Goal: Task Accomplishment & Management: Use online tool/utility

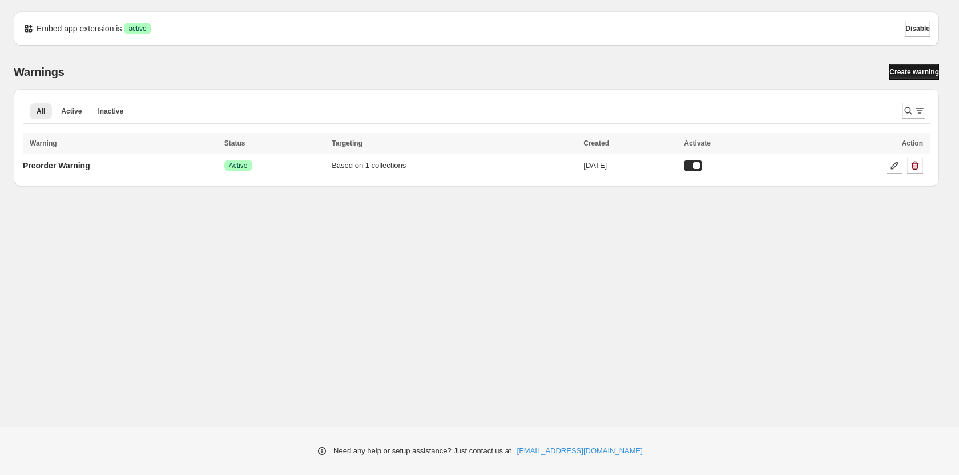
click at [897, 73] on span "Create warning" at bounding box center [914, 71] width 50 height 9
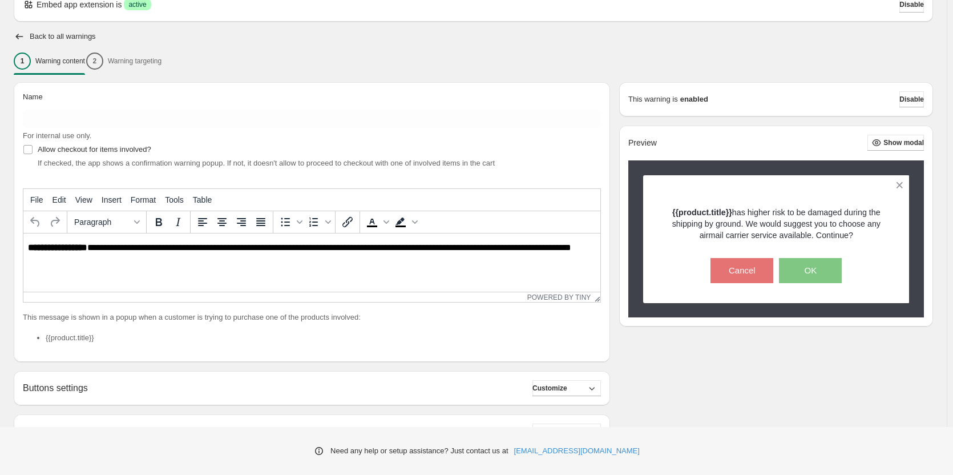
scroll to position [224, 0]
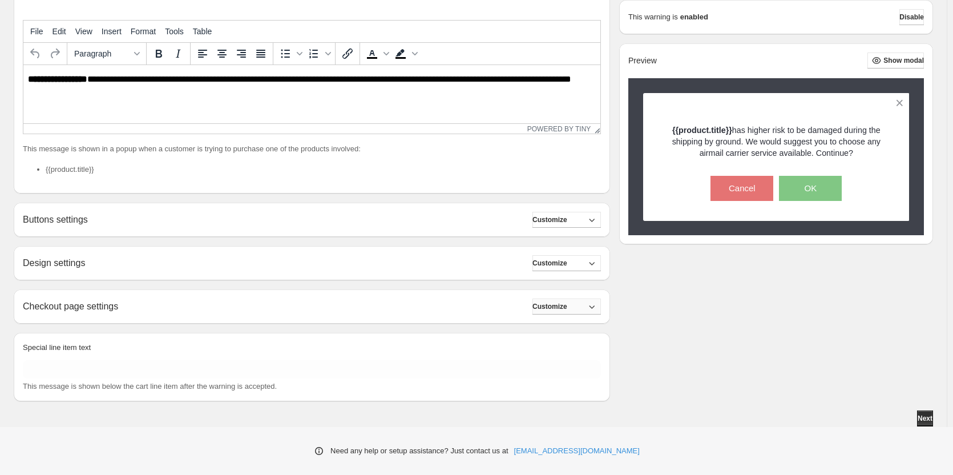
click at [581, 308] on button "Customize" at bounding box center [567, 307] width 68 height 16
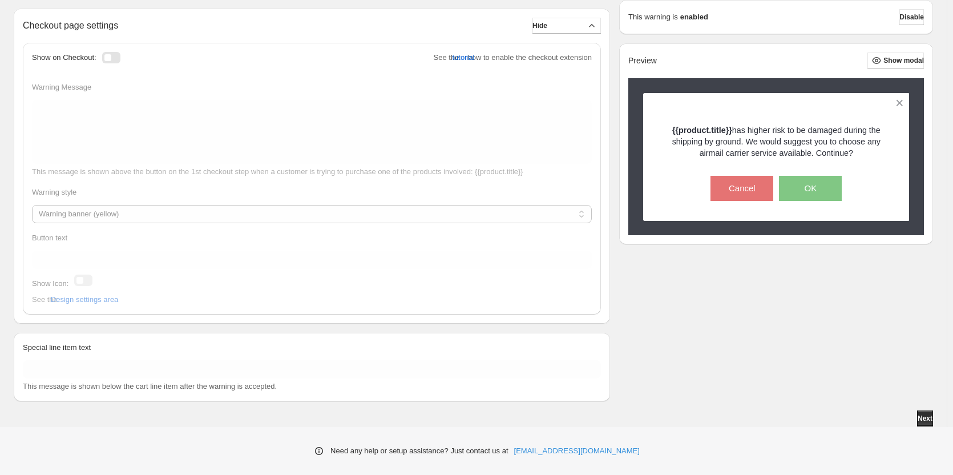
scroll to position [448, 0]
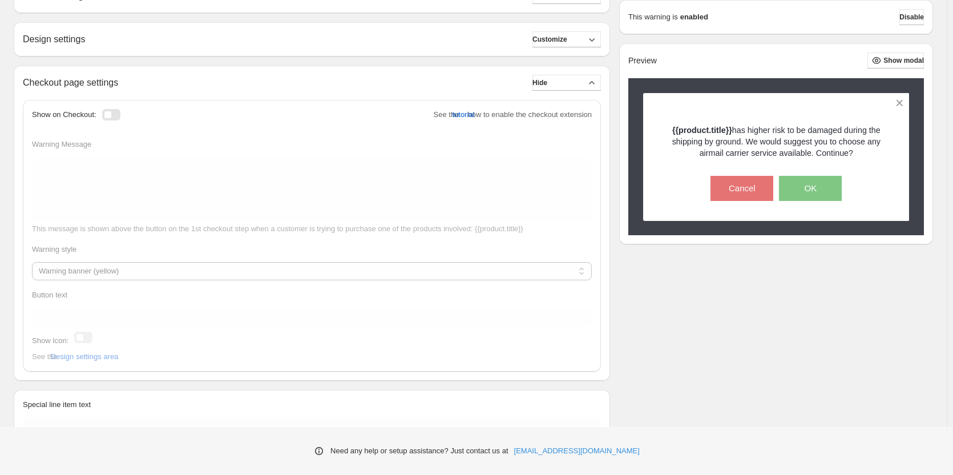
click at [119, 111] on div at bounding box center [111, 114] width 18 height 11
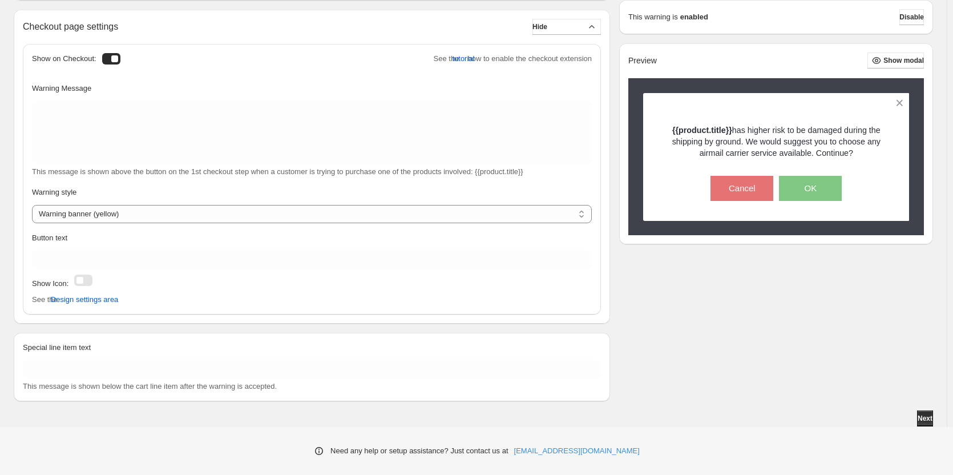
scroll to position [390, 0]
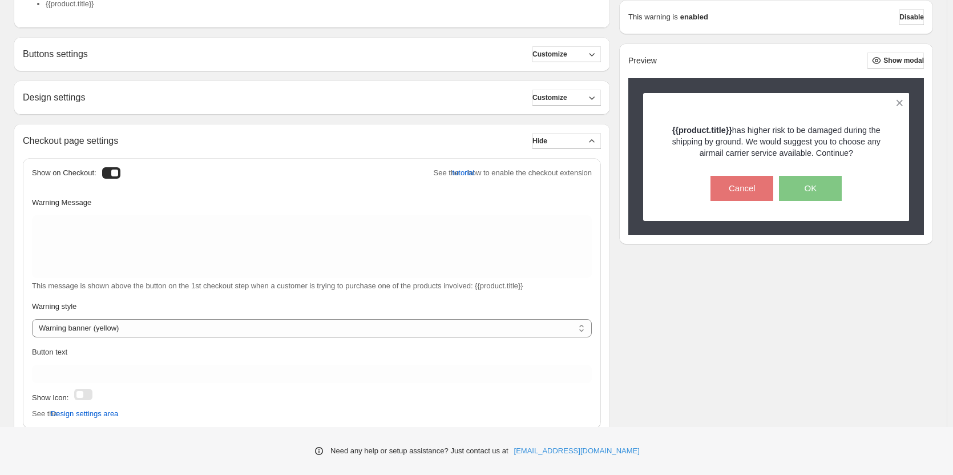
click at [109, 168] on div at bounding box center [111, 172] width 18 height 11
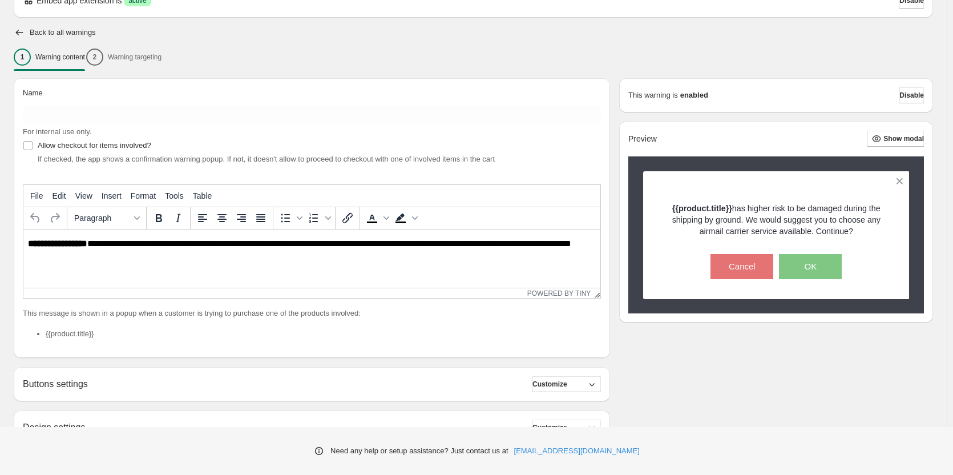
scroll to position [47, 0]
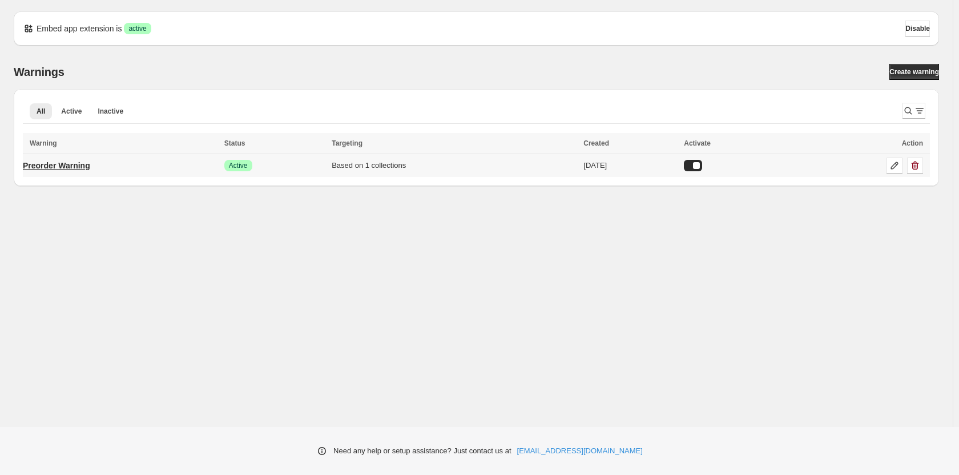
click at [74, 166] on p "Preorder Warning" at bounding box center [56, 165] width 67 height 11
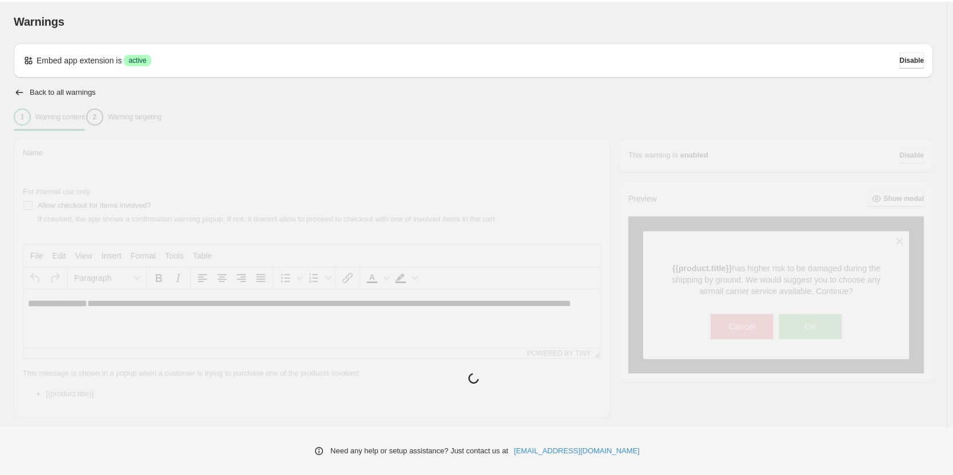
type input "**********"
